Goal: Task Accomplishment & Management: Manage account settings

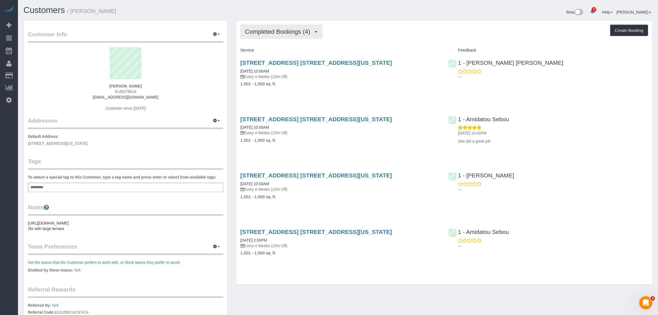
click at [284, 34] on span "Completed Bookings (4)" at bounding box center [279, 31] width 68 height 7
click at [281, 50] on link "Upcoming Bookings (7)" at bounding box center [270, 51] width 58 height 7
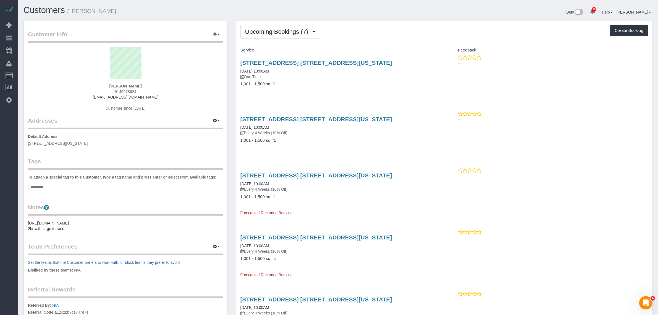
click at [387, 41] on div "Upcoming Bookings (7) Completed Bookings (4) Upcoming Bookings (7) Cancelled Bo…" at bounding box center [444, 250] width 416 height 460
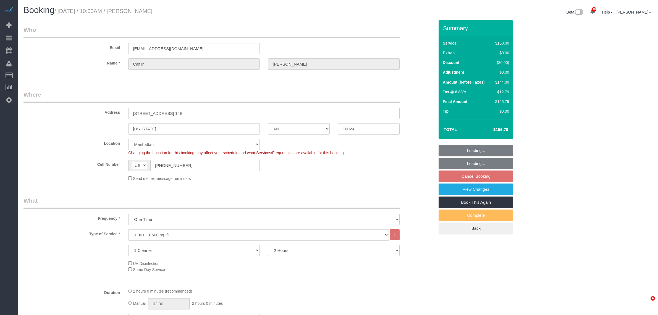
select select "NY"
select select "spot3"
select select "number:58"
select select "number:76"
select select "number:15"
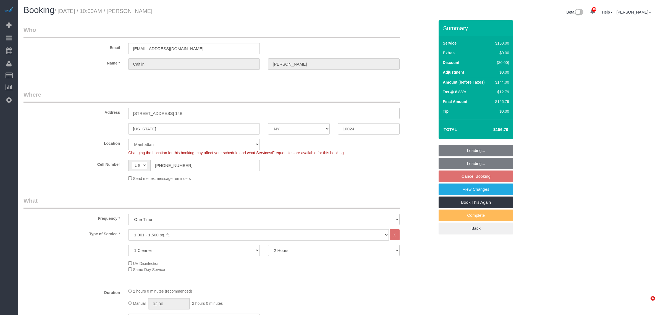
select select "number:5"
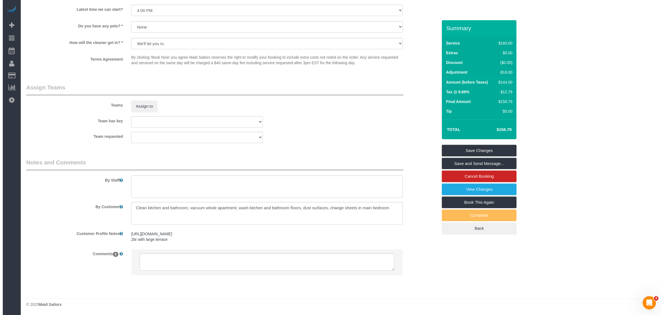
scroll to position [521, 0]
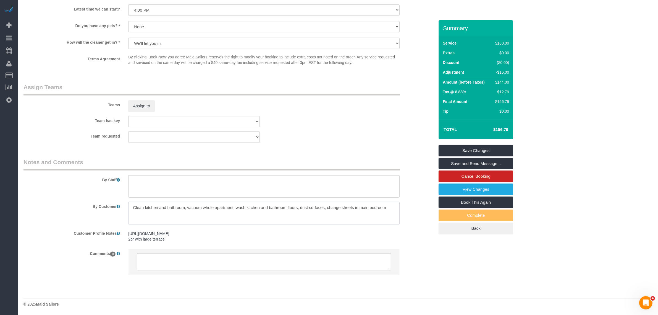
click at [363, 209] on textarea at bounding box center [264, 213] width 272 height 23
click at [364, 208] on textarea at bounding box center [264, 213] width 272 height 23
click at [379, 207] on textarea at bounding box center [264, 213] width 272 height 23
paste textarea "the second bedroom"
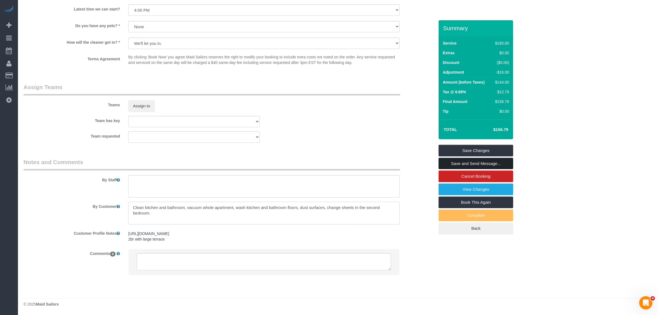
type textarea "Clean kitchen and bathroom, vacuum whole apartment, wash kitchen and bathroom f…"
click at [491, 165] on link "Save and Send Message..." at bounding box center [476, 164] width 75 height 12
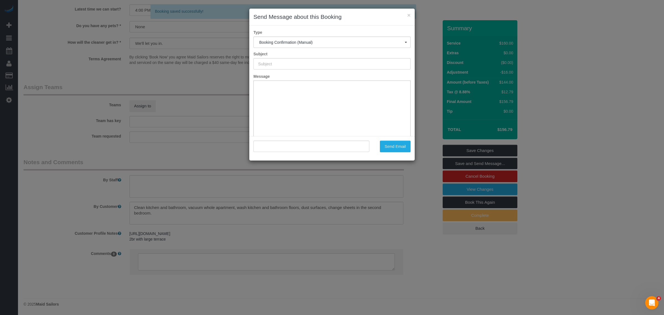
type input "Cleaning Confirmed for 08/29/2025 at 10:00am"
type input ""Caitlin Baker" <caitlinfbaker@gmail.com>"
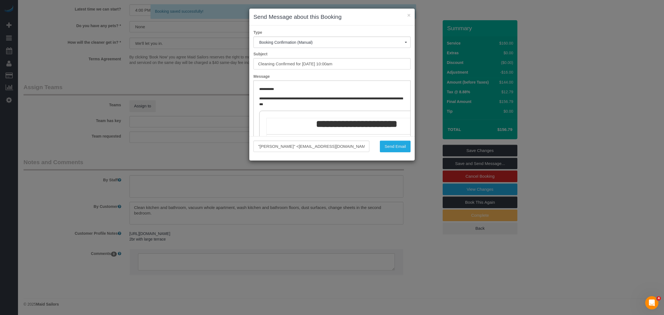
scroll to position [0, 0]
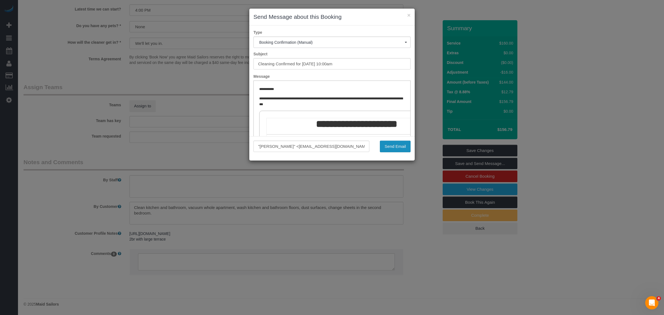
click at [383, 147] on button "Send Email" at bounding box center [395, 146] width 31 height 12
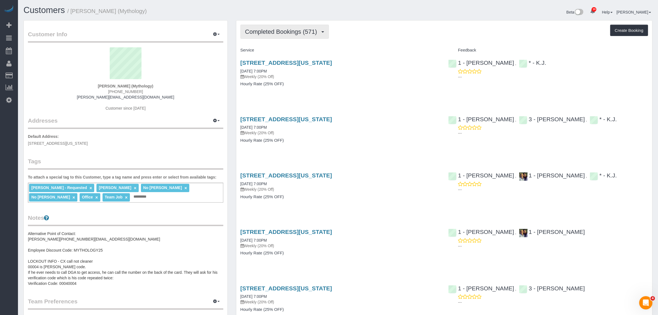
click at [302, 33] on span "Completed Bookings (571)" at bounding box center [282, 31] width 75 height 7
click at [296, 50] on link "Upcoming Bookings (18)" at bounding box center [272, 51] width 62 height 7
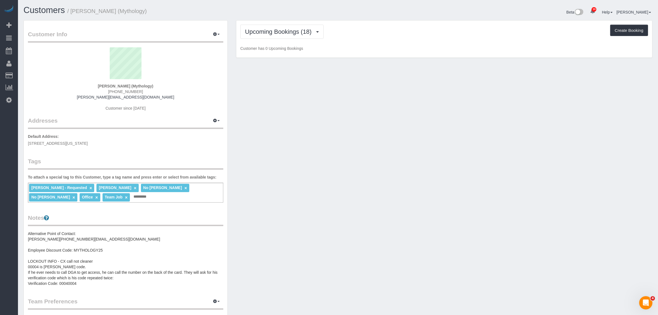
click at [372, 41] on div "Upcoming Bookings (18) Completed Bookings (571) Upcoming Bookings (18) Cancelle…" at bounding box center [444, 38] width 416 height 37
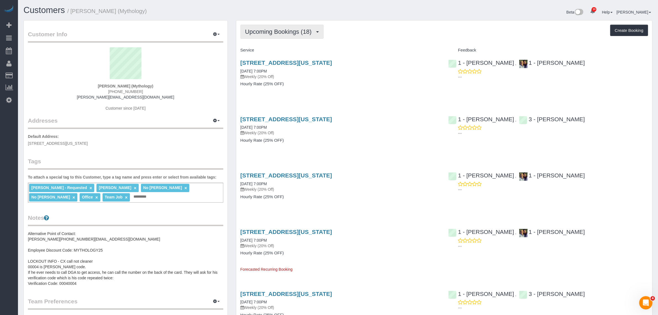
click at [279, 35] on button "Upcoming Bookings (18)" at bounding box center [282, 32] width 83 height 14
click at [281, 42] on link "Completed Bookings (571)" at bounding box center [272, 44] width 62 height 7
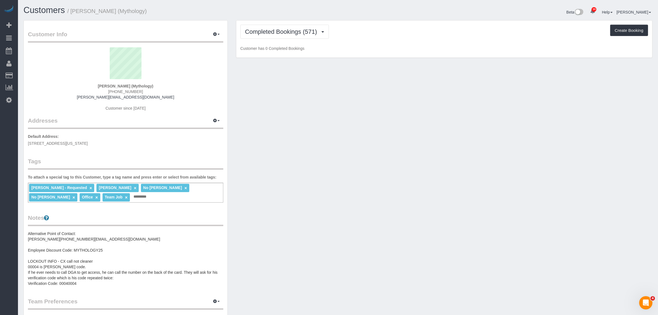
click at [382, 37] on div "Completed Bookings (571) Completed Bookings (571) Upcoming Bookings (18) Cancel…" at bounding box center [445, 32] width 408 height 14
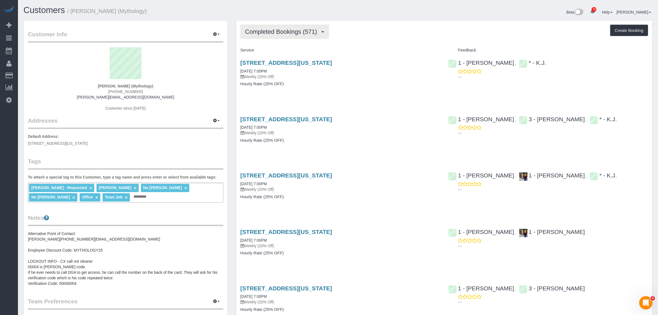
click at [272, 27] on button "Completed Bookings (571)" at bounding box center [285, 32] width 89 height 14
click at [280, 50] on link "Upcoming Bookings (18)" at bounding box center [272, 51] width 62 height 7
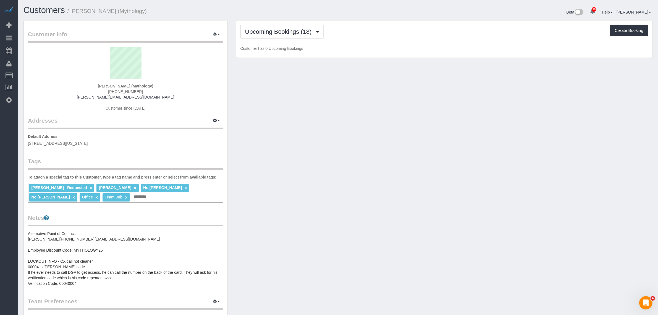
click at [422, 46] on p "Customer has 0 Upcoming Bookings" at bounding box center [445, 49] width 408 height 6
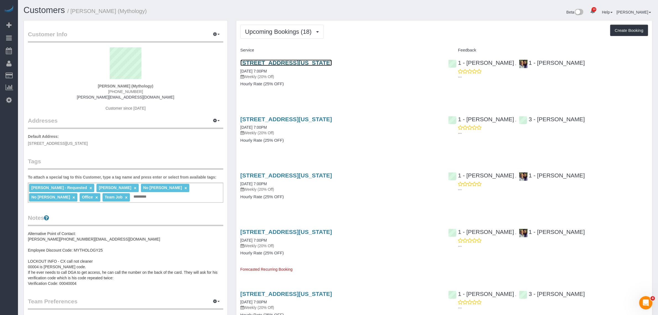
click at [332, 60] on link "324 Lafayette Street, 2nd Floor, New York, NY 10012" at bounding box center [287, 62] width 92 height 6
click at [282, 31] on span "Upcoming Bookings (18)" at bounding box center [279, 31] width 69 height 7
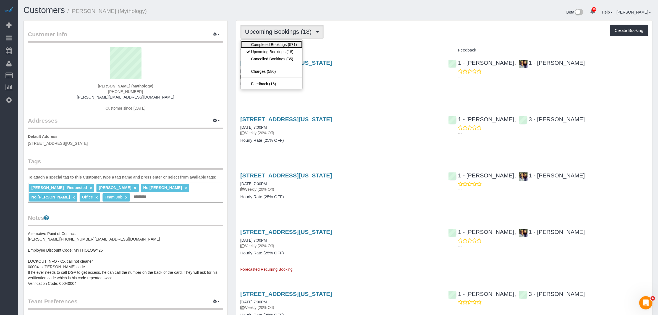
click at [291, 43] on link "Completed Bookings (571)" at bounding box center [272, 44] width 62 height 7
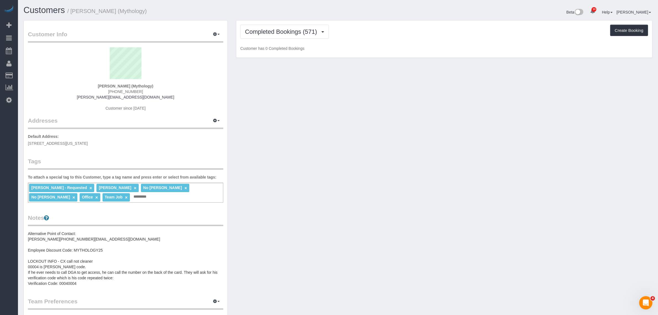
click at [343, 37] on div "Completed Bookings (571) Completed Bookings (571) Upcoming Bookings (18) Cancel…" at bounding box center [445, 32] width 408 height 14
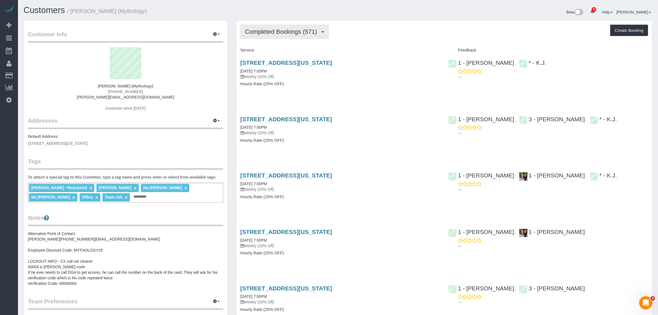
click at [298, 35] on button "Completed Bookings (571)" at bounding box center [285, 32] width 89 height 14
click at [302, 49] on link "Upcoming Bookings (18)" at bounding box center [272, 51] width 62 height 7
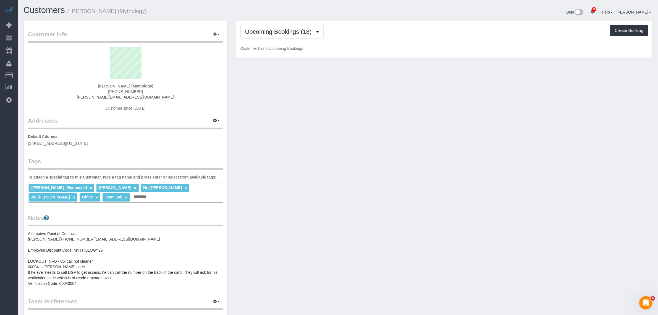
click at [368, 43] on div "Upcoming Bookings (18) Completed Bookings (571) Upcoming Bookings (18) Cancelle…" at bounding box center [444, 38] width 416 height 37
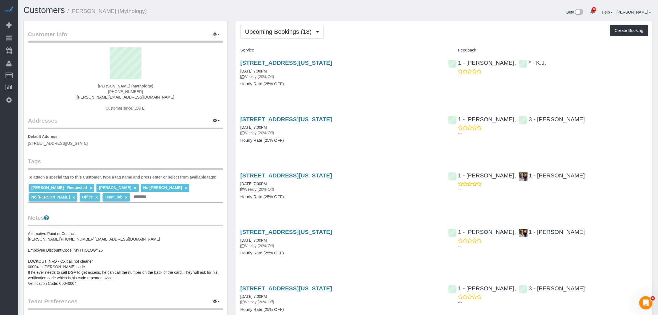
click at [395, 38] on div "Upcoming Bookings (18) Completed Bookings (571) Upcoming Bookings (18) Cancelle…" at bounding box center [445, 32] width 408 height 14
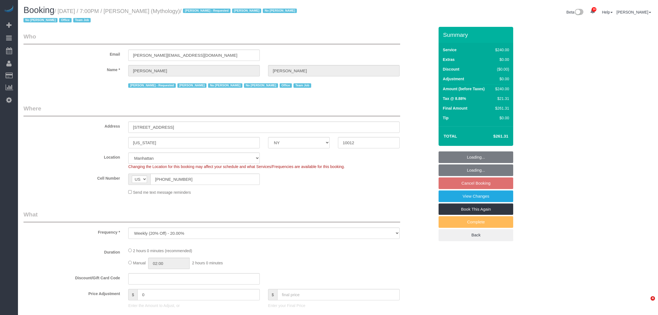
select select "NY"
select select "number:89"
select select "number:90"
select select "number:15"
select select "number:7"
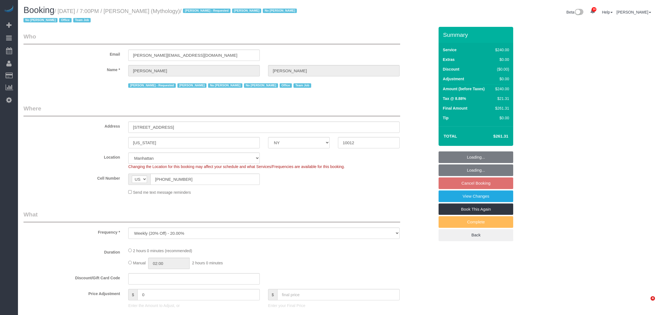
select select "2"
select select "120"
select select "object:1457"
select select "spot12"
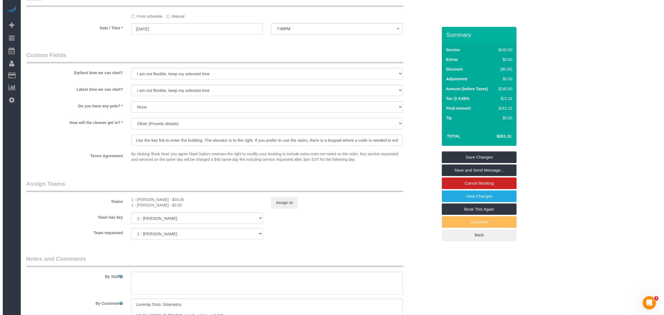
scroll to position [449, 0]
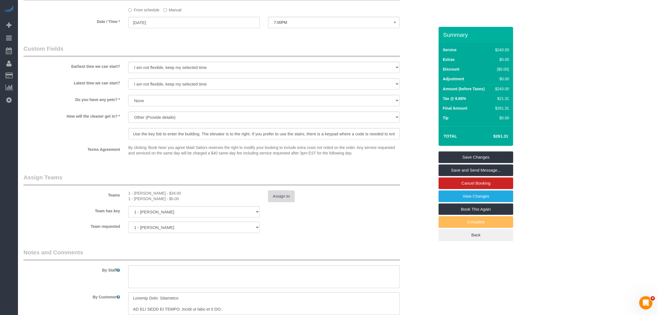
click at [283, 195] on button "Assign to" at bounding box center [281, 196] width 27 height 12
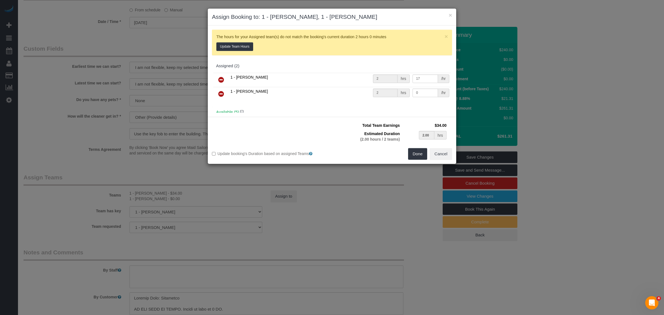
click at [219, 96] on icon at bounding box center [221, 93] width 6 height 7
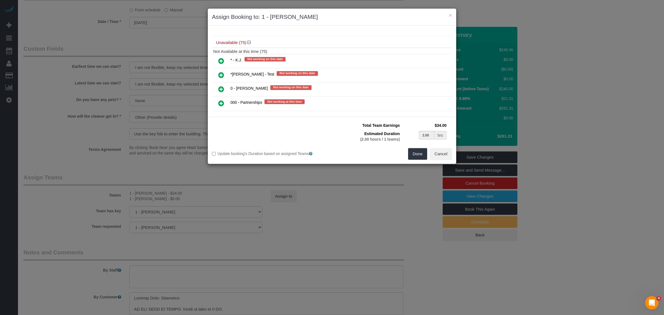
scroll to position [138, 0]
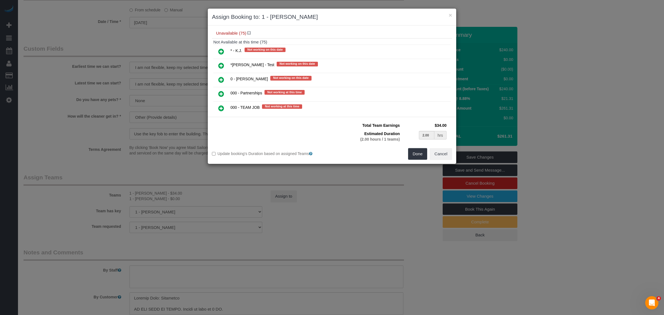
click at [221, 50] on icon at bounding box center [221, 51] width 6 height 7
type input "1.00"
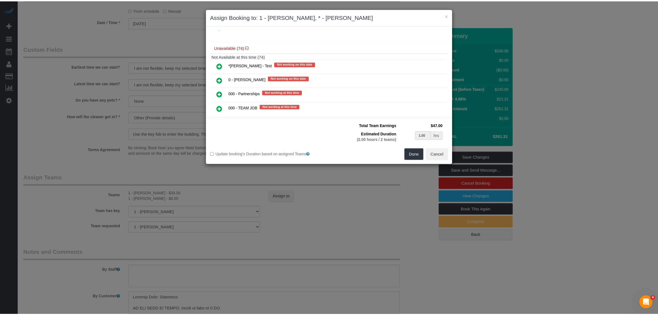
scroll to position [152, 0]
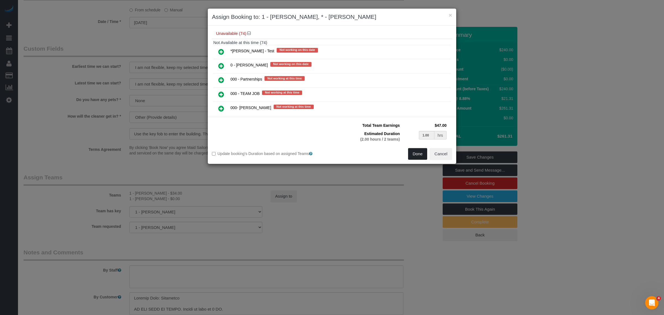
drag, startPoint x: 415, startPoint y: 153, endPoint x: 420, endPoint y: 153, distance: 5.3
click at [416, 153] on button "Done" at bounding box center [417, 154] width 19 height 12
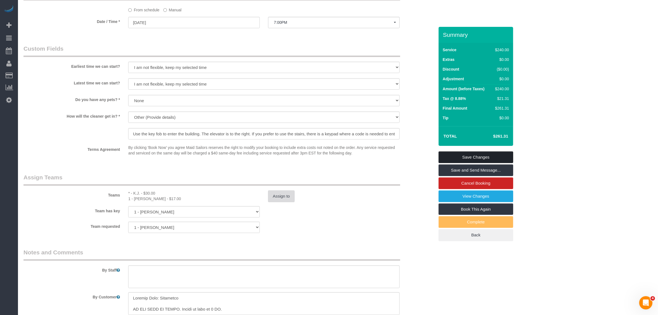
select select "spot71"
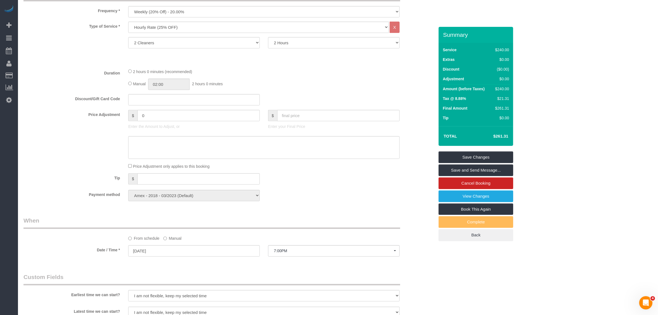
scroll to position [138, 0]
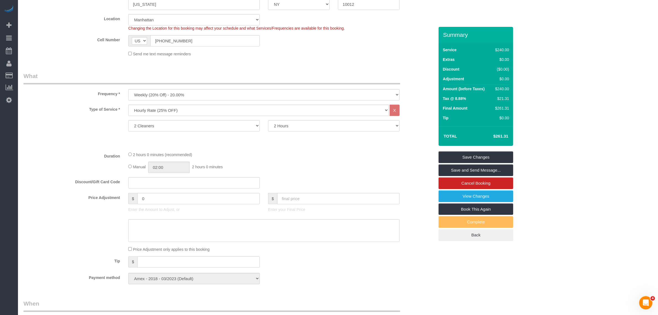
select select "spot130"
click at [475, 156] on link "Save Changes" at bounding box center [476, 157] width 75 height 12
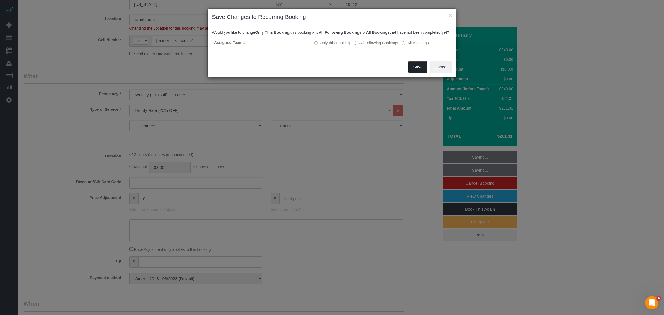
click at [411, 70] on button "Save" at bounding box center [417, 67] width 19 height 12
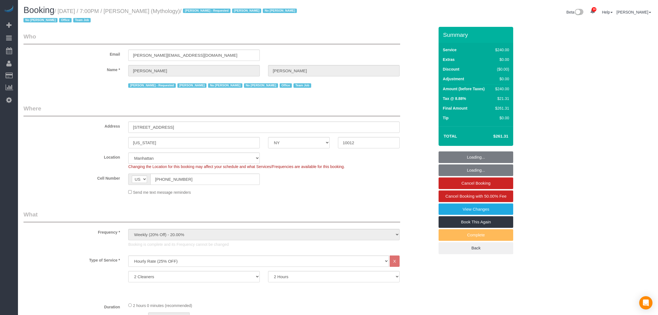
select select "NY"
select select "2"
select select "120"
select select "number:89"
select select "number:90"
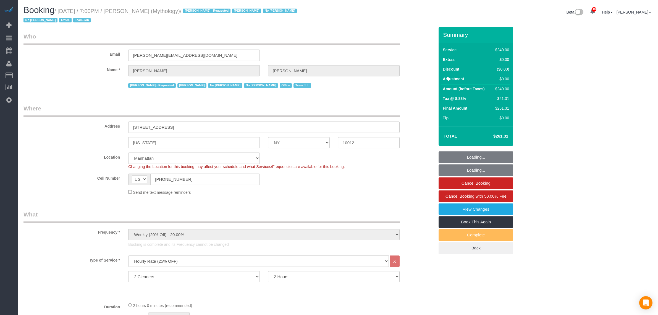
select select "number:15"
select select "number:7"
select select "spot1"
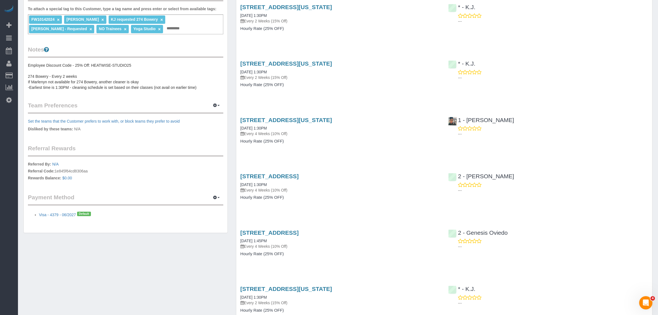
scroll to position [173, 0]
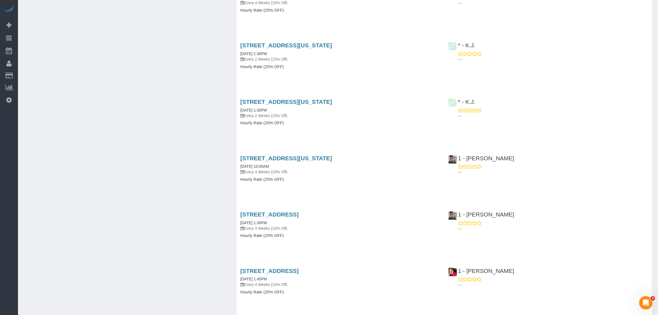
scroll to position [693, 0]
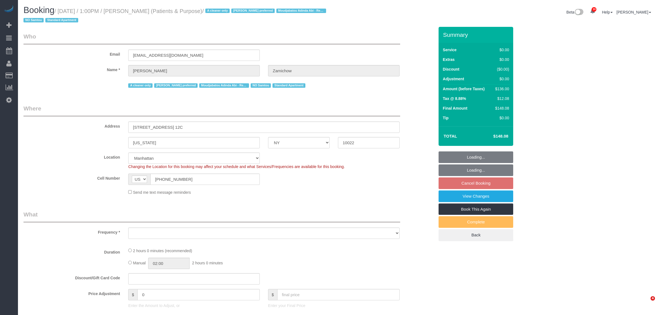
select select "NY"
select select "number:89"
select select "number:90"
select select "number:15"
select select "number:7"
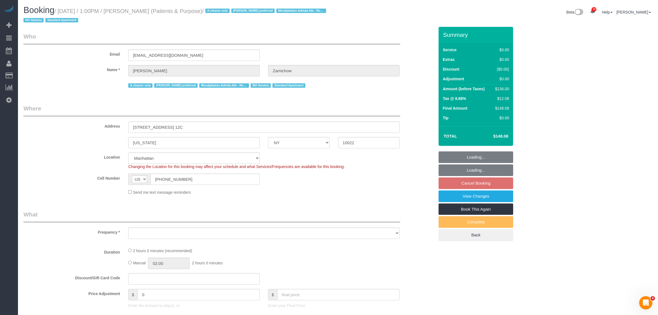
select select "object:878"
select select "spot6"
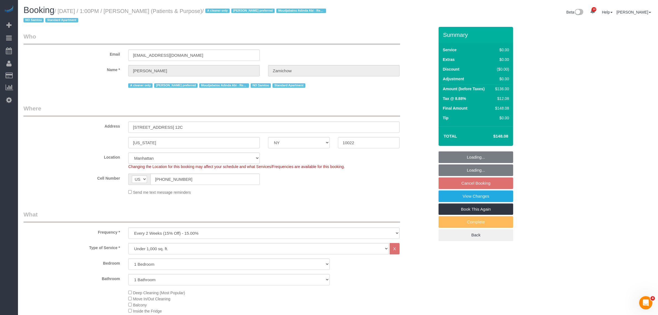
select select "string:stripe-pm_1QChMk4VGloSiKo73YhVfFtE"
select select "object:1406"
select select "1"
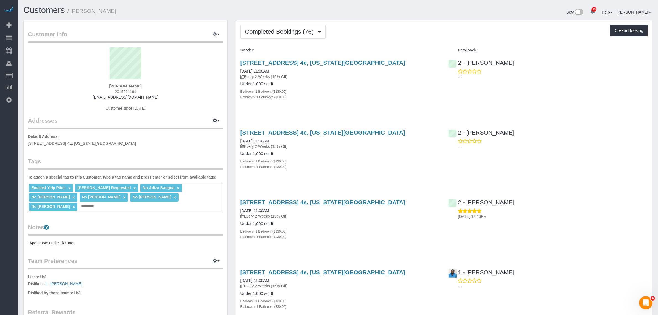
click at [426, 37] on div "Completed Bookings (76) Completed Bookings (76) Upcoming Bookings (7) Cancelled…" at bounding box center [445, 32] width 408 height 14
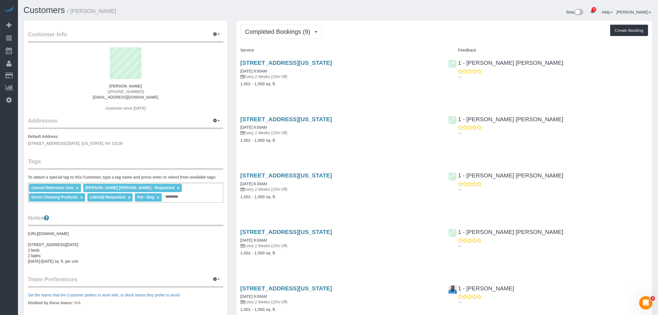
click at [391, 96] on div "[STREET_ADDRESS][US_STATE] [DATE] 9:00AM Every 2 Weeks (15% Off) 1,001 - 1,500 …" at bounding box center [340, 76] width 208 height 43
click at [397, 105] on div "Service Feedback [STREET_ADDRESS][US_STATE] [DATE] 9:00AM Every 2 Weeks (15% Of…" at bounding box center [445, 297] width 408 height 502
click at [399, 93] on div "[STREET_ADDRESS][US_STATE] [DATE] 9:00AM Every 2 Weeks (15% Off) 1,001 - 1,500 …" at bounding box center [340, 76] width 208 height 43
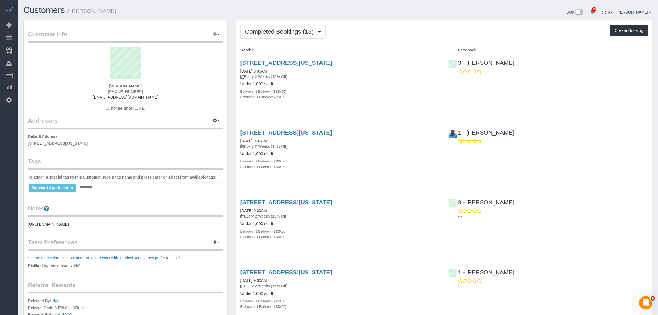
click at [428, 58] on div "60 Riverside Blvd, Apt. 815, New York, NY 10069 08/05/2025 9:00AM Every 2 Weeks…" at bounding box center [340, 83] width 208 height 56
